Goal: Check status: Check status

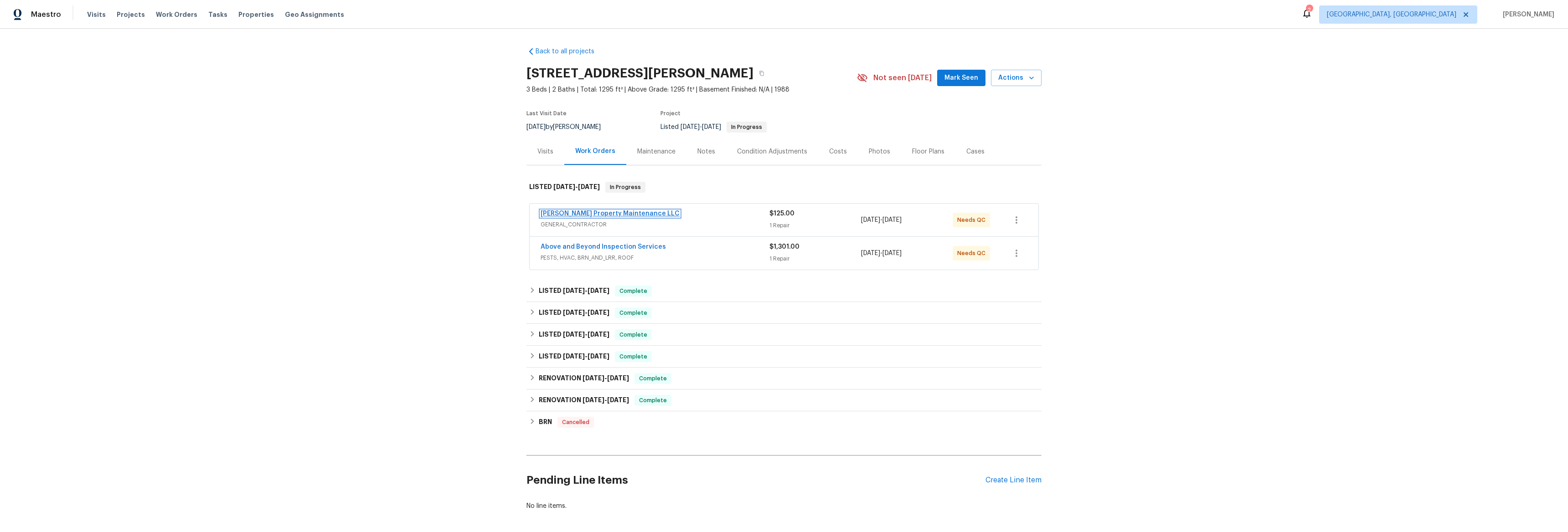
click at [586, 213] on link "[PERSON_NAME] Property Maintenance LLC" at bounding box center [610, 214] width 139 height 6
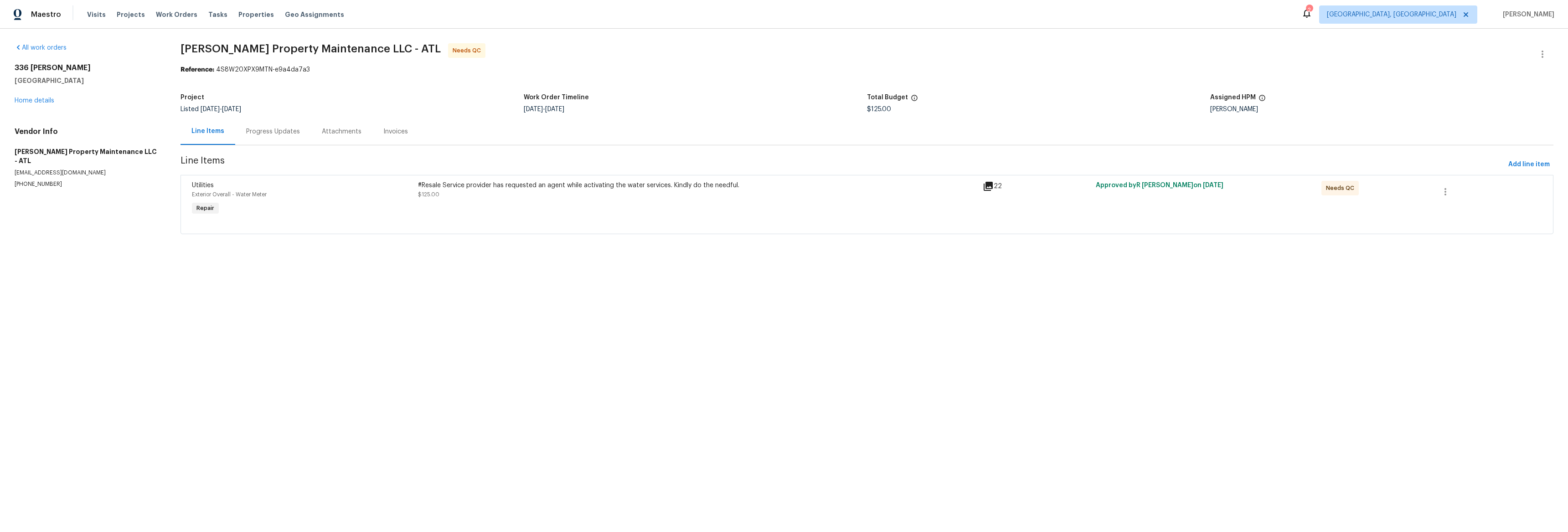
click at [988, 186] on icon at bounding box center [988, 186] width 9 height 9
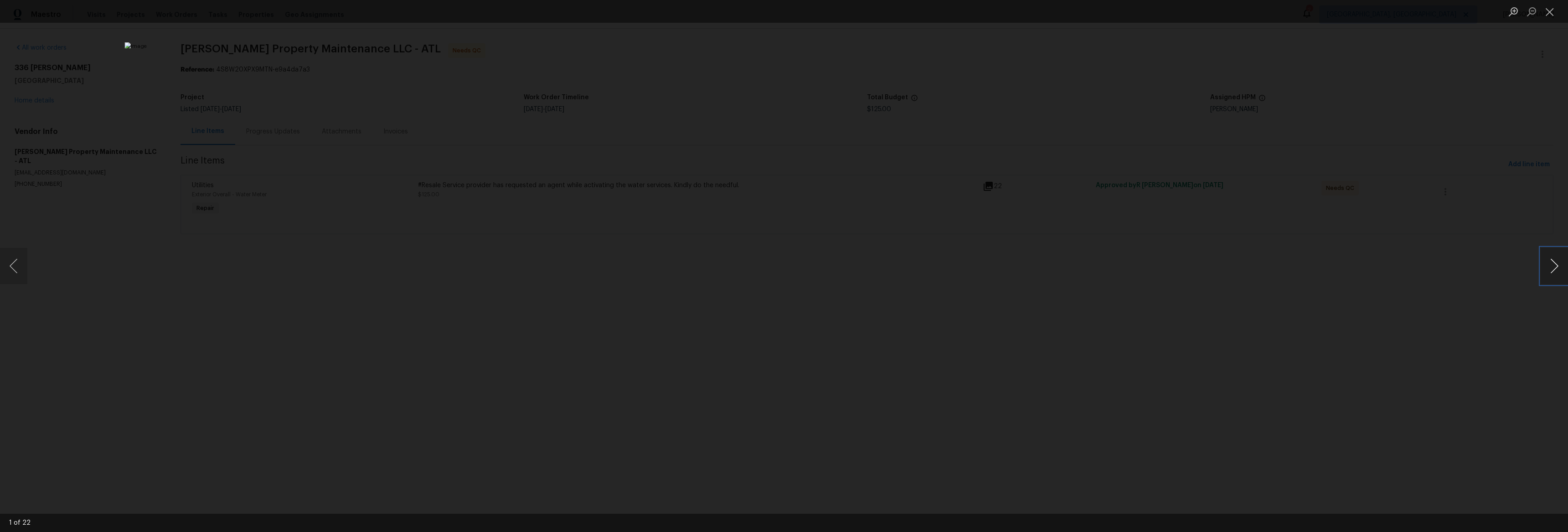
click at [1556, 257] on button "Next image" at bounding box center [1554, 266] width 27 height 36
